Goal: Task Accomplishment & Management: Use online tool/utility

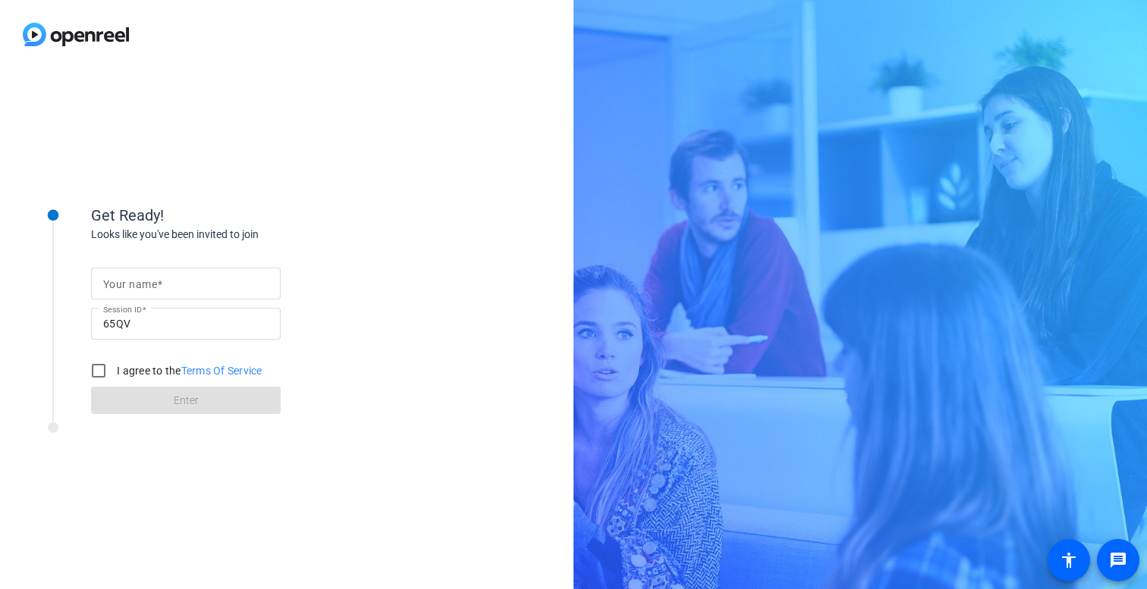
click at [226, 287] on input "Your name" at bounding box center [185, 284] width 165 height 18
type input "[PERSON_NAME]"
click at [105, 368] on input "I agree to the Terms Of Service" at bounding box center [98, 371] width 30 height 30
checkbox input "true"
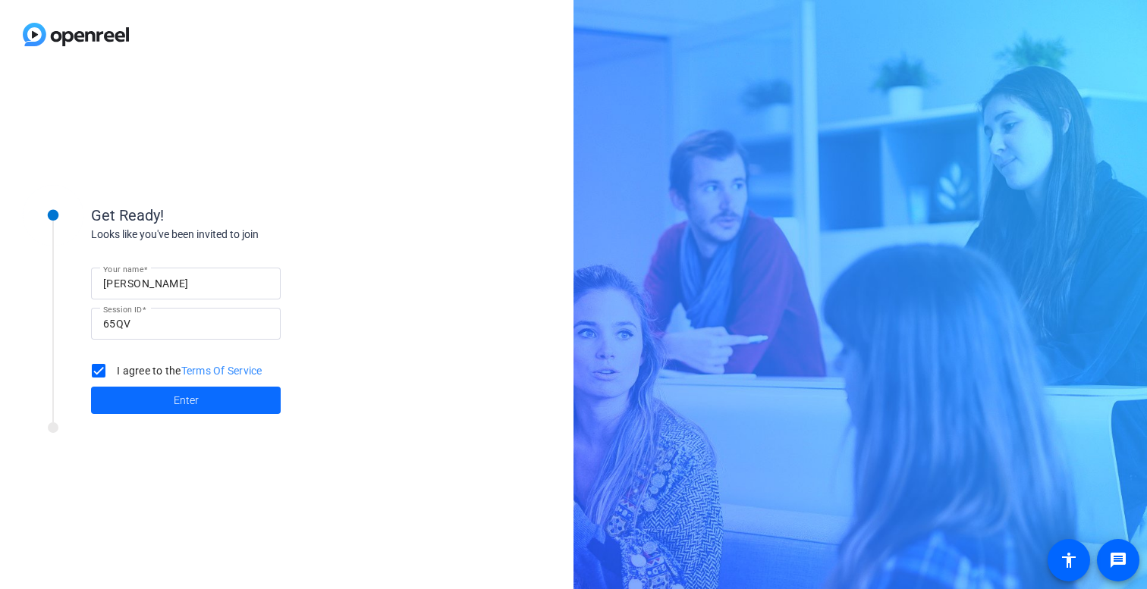
click at [156, 401] on span at bounding box center [186, 400] width 190 height 36
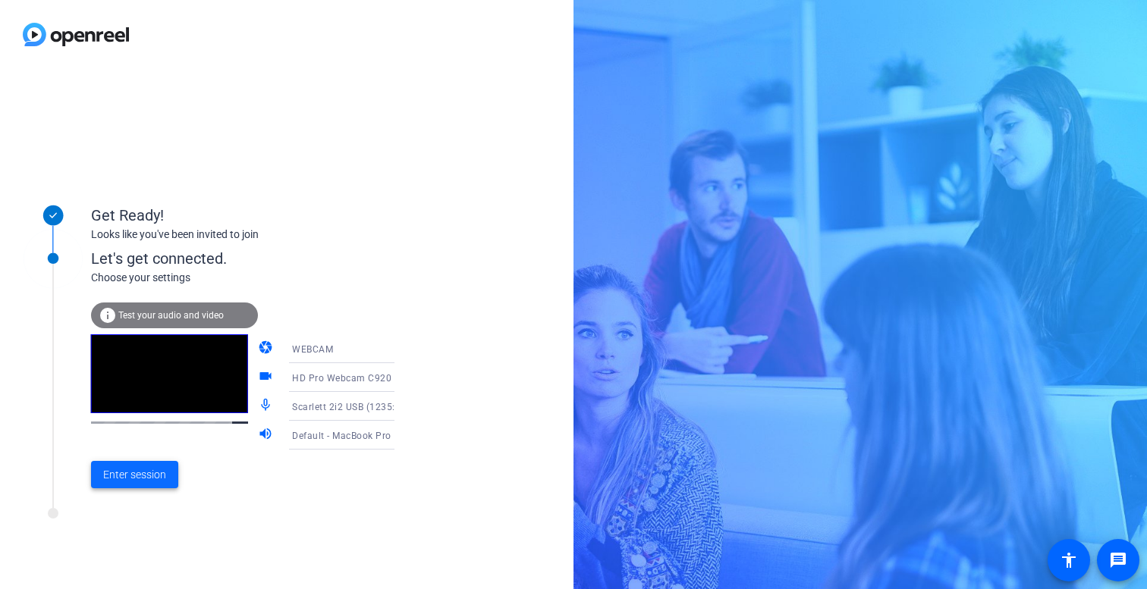
click at [157, 473] on span "Enter session" at bounding box center [134, 475] width 63 height 16
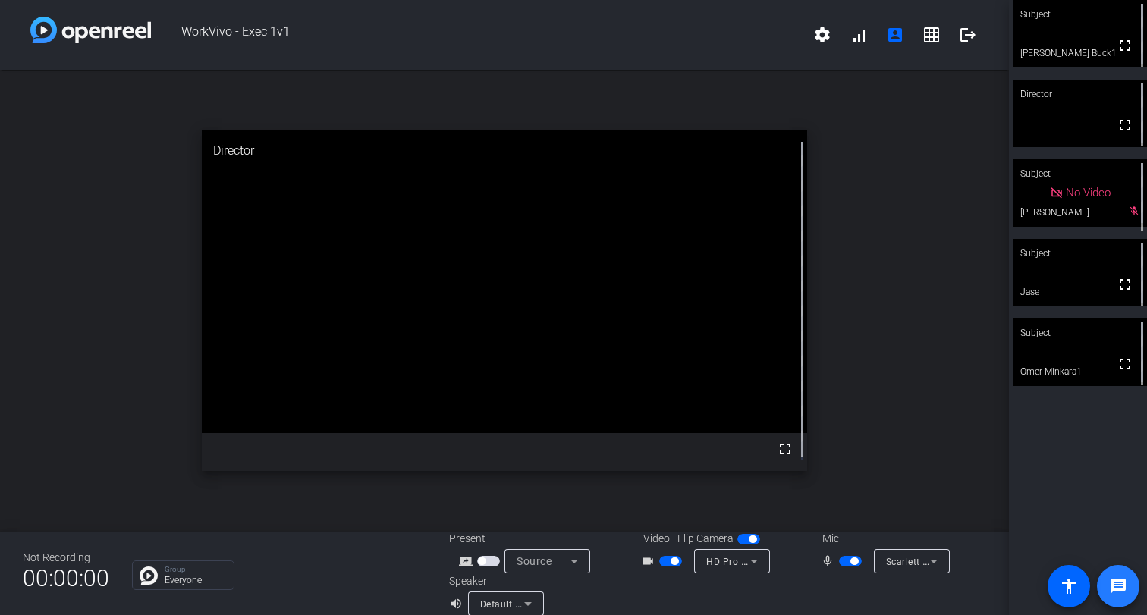
click at [1120, 573] on span at bounding box center [1118, 586] width 36 height 36
click at [959, 30] on mat-icon "logout" at bounding box center [968, 35] width 18 height 18
